Goal: Information Seeking & Learning: Stay updated

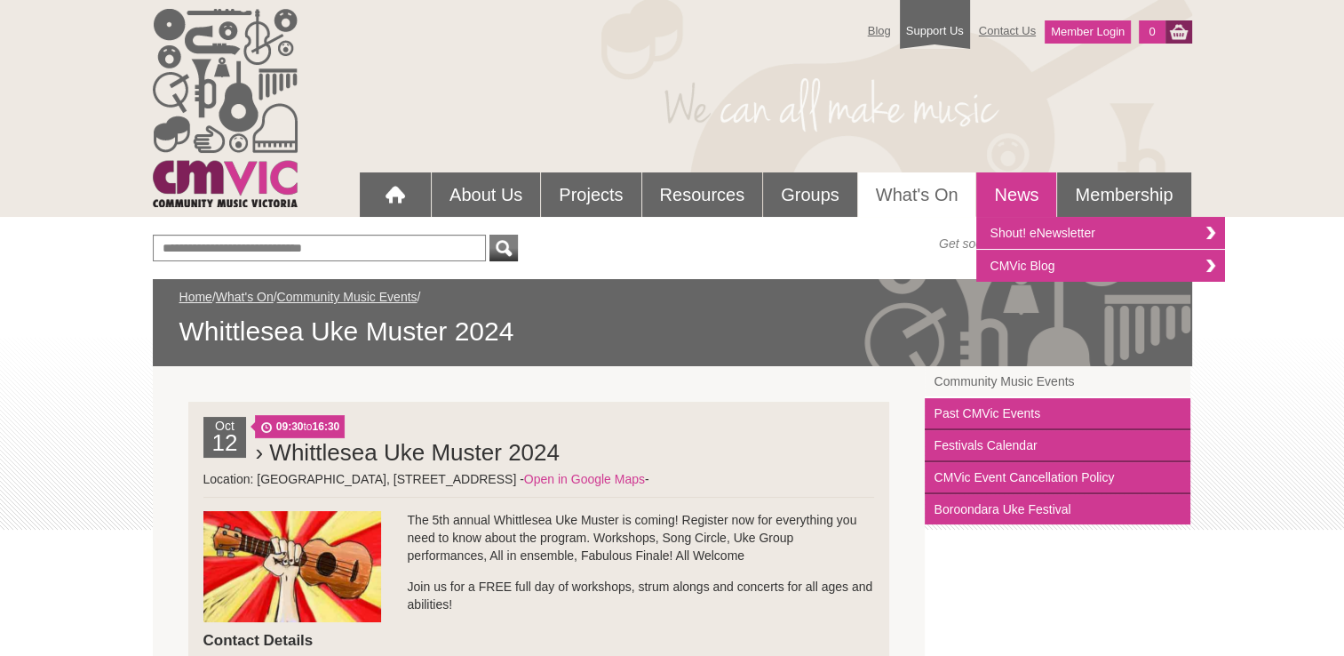
click at [1014, 196] on link "News" at bounding box center [1016, 194] width 80 height 44
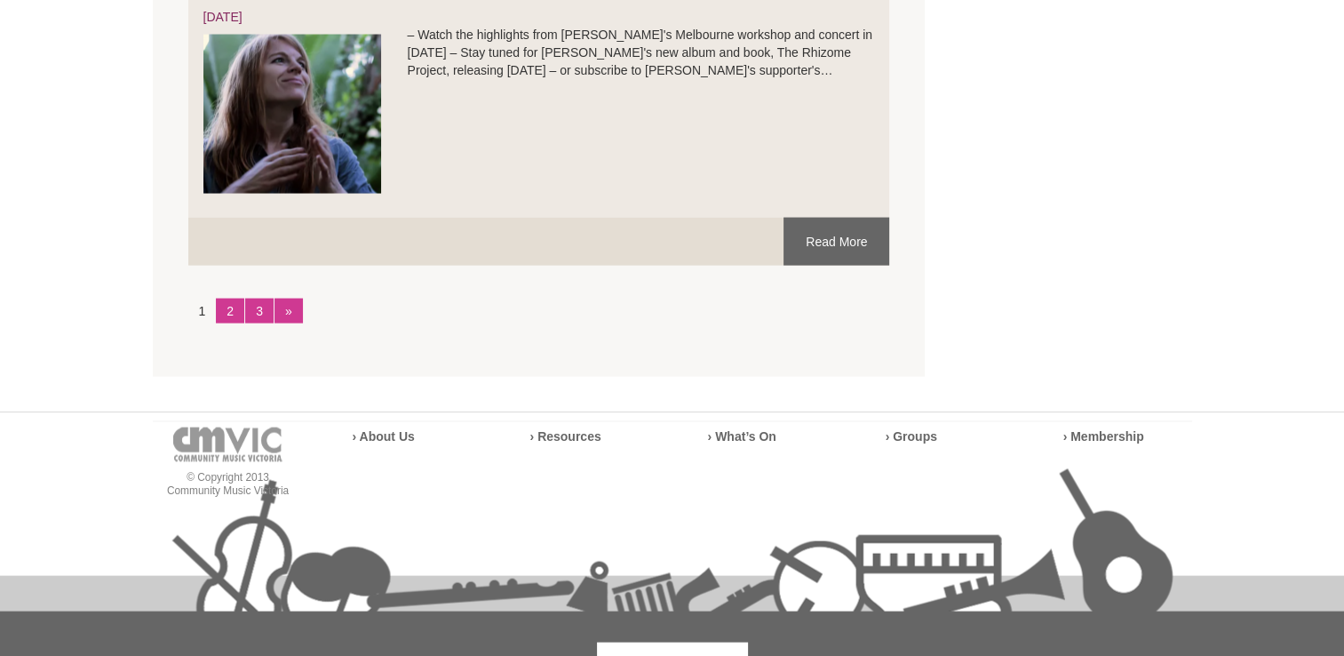
scroll to position [3642, 0]
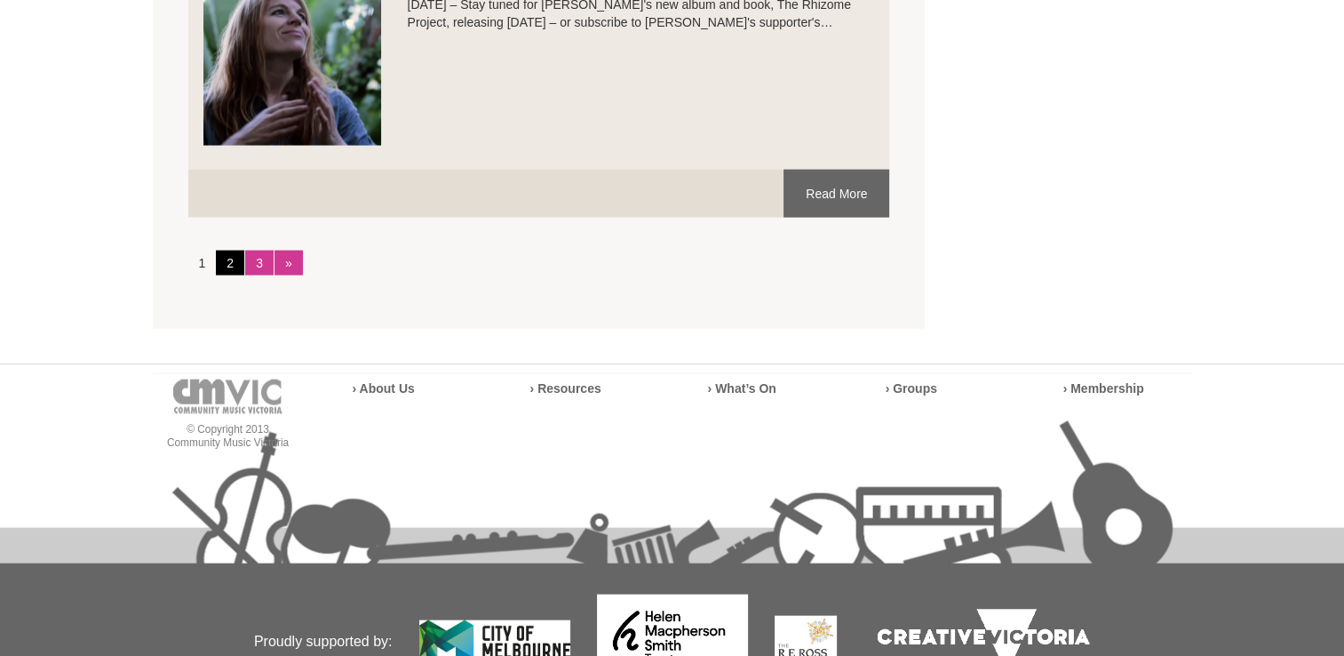
click at [230, 250] on link "2" at bounding box center [230, 262] width 28 height 25
